Goal: Task Accomplishment & Management: Use online tool/utility

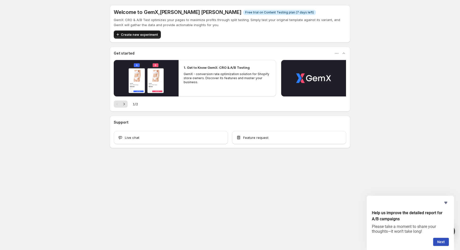
click at [143, 35] on span "Create new experiment" at bounding box center [139, 34] width 37 height 5
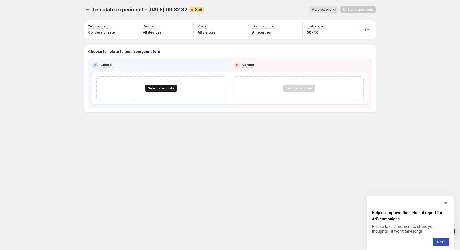
click at [159, 86] on button "Select a template" at bounding box center [161, 88] width 32 height 7
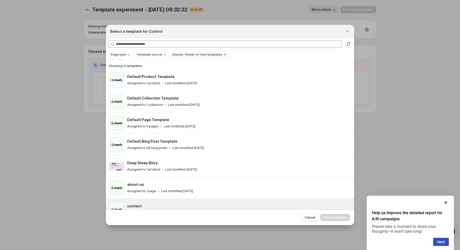
scroll to position [55, 0]
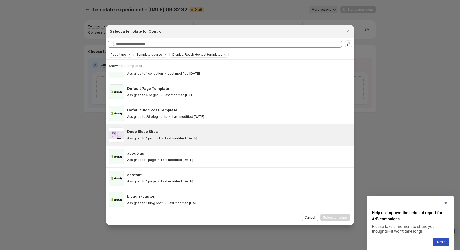
click at [184, 133] on div "Deep Sleep Bliss" at bounding box center [238, 131] width 223 height 5
click at [340, 216] on span "Select template" at bounding box center [336, 217] width 24 height 4
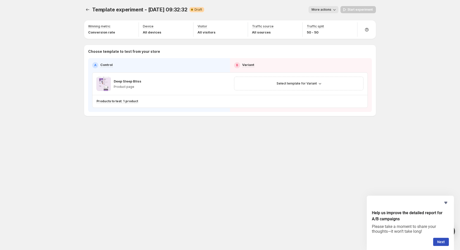
scroll to position [34, 0]
click at [308, 84] on span "Select template for Variant" at bounding box center [297, 83] width 40 height 4
click at [305, 92] on span "Select an existing template" at bounding box center [295, 94] width 43 height 4
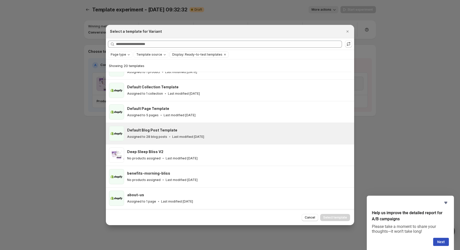
scroll to position [35, 0]
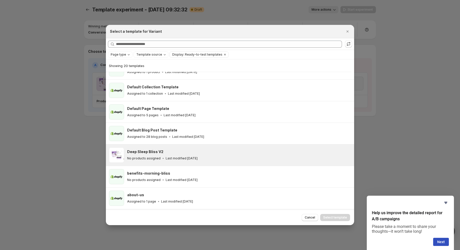
click at [181, 163] on div "Deep Sleep Bliss V2 No products assigned Last modified 7 days ago" at bounding box center [230, 154] width 248 height 21
click at [343, 216] on span "Select template" at bounding box center [336, 217] width 24 height 4
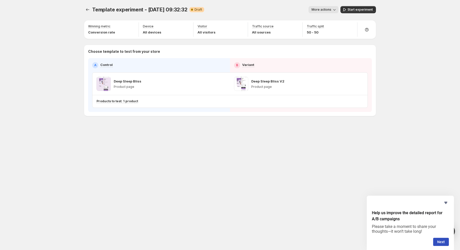
click at [318, 6] on button "More actions" at bounding box center [324, 9] width 30 height 7
click at [331, 29] on span "Rename" at bounding box center [326, 29] width 13 height 4
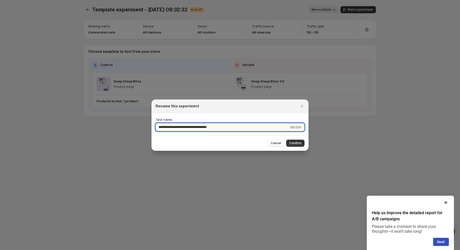
click at [208, 128] on input "**********" at bounding box center [223, 127] width 134 height 8
type input "**********"
click at [298, 143] on span "Confirm" at bounding box center [296, 143] width 12 height 4
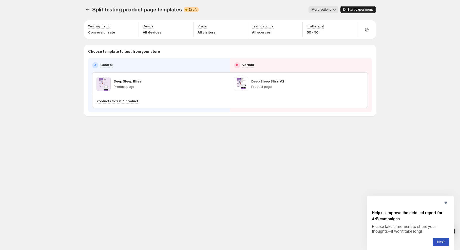
click at [358, 11] on span "Start experiment" at bounding box center [360, 10] width 25 height 4
click at [365, 30] on icon at bounding box center [367, 30] width 4 height 4
click at [366, 47] on button "Setup guide" at bounding box center [368, 44] width 40 height 8
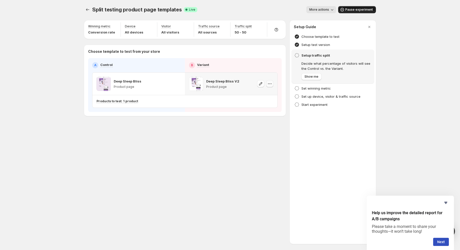
click at [268, 82] on icon "button" at bounding box center [269, 83] width 5 height 5
click at [134, 146] on div "Split testing product page templates. This page is ready Split testing product …" at bounding box center [230, 125] width 304 height 250
click at [411, 107] on div "Split testing product page templates. This page is ready Split testing product …" at bounding box center [230, 125] width 460 height 250
click at [369, 27] on icon "button" at bounding box center [369, 26] width 5 height 5
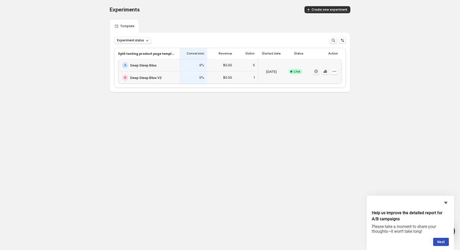
click at [380, 145] on body "Experiments. This page is ready Experiments Create new experiment Template Expe…" at bounding box center [230, 125] width 460 height 250
click at [416, 138] on body "Experiments. This page is ready Experiments Create new experiment Template Expe…" at bounding box center [230, 125] width 460 height 250
click at [447, 202] on icon "Hide survey" at bounding box center [446, 203] width 3 height 2
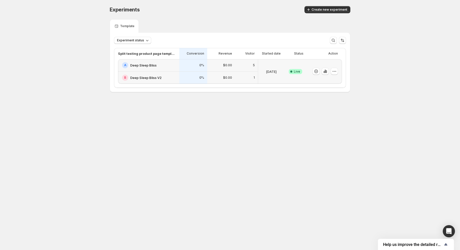
click at [245, 11] on div "Create new experiment" at bounding box center [287, 9] width 126 height 7
click at [265, 76] on div "[DATE]" at bounding box center [271, 71] width 22 height 19
click at [217, 7] on div "Experiments" at bounding box center [165, 9] width 111 height 7
click at [70, 50] on div "Experiments. This page is ready Experiments Create new experiment Template Expe…" at bounding box center [230, 59] width 460 height 119
click at [203, 128] on body "Experiments. This page is ready Experiments Create new experiment Template Expe…" at bounding box center [230, 125] width 460 height 250
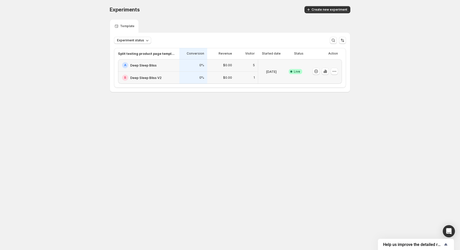
click at [370, 104] on div "Experiments. This page is ready Experiments Create new experiment Template Expe…" at bounding box center [230, 59] width 460 height 119
click at [253, 66] on div "5" at bounding box center [246, 65] width 17 height 6
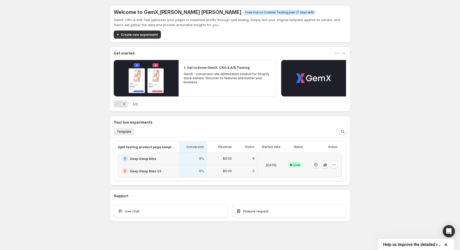
click at [70, 49] on div "Welcome to GemX , [PERSON_NAME] [PERSON_NAME] Info Free trial on Content Testin…" at bounding box center [230, 124] width 460 height 249
